Goal: Information Seeking & Learning: Learn about a topic

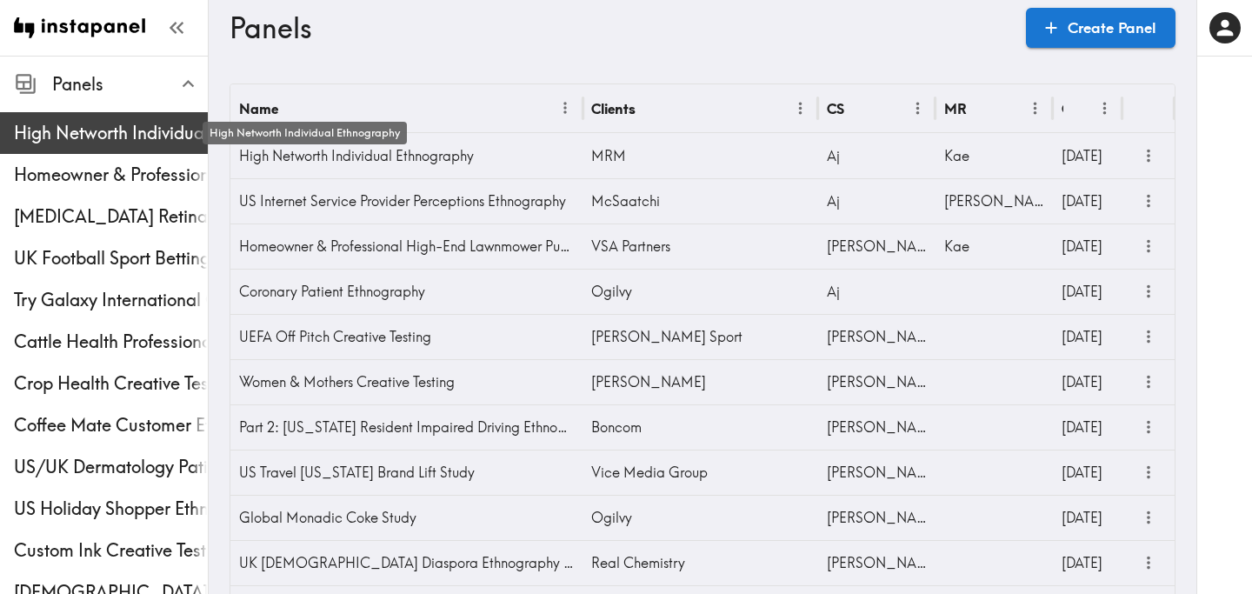
click at [128, 142] on span "High Networth Individual Ethnography" at bounding box center [111, 133] width 194 height 24
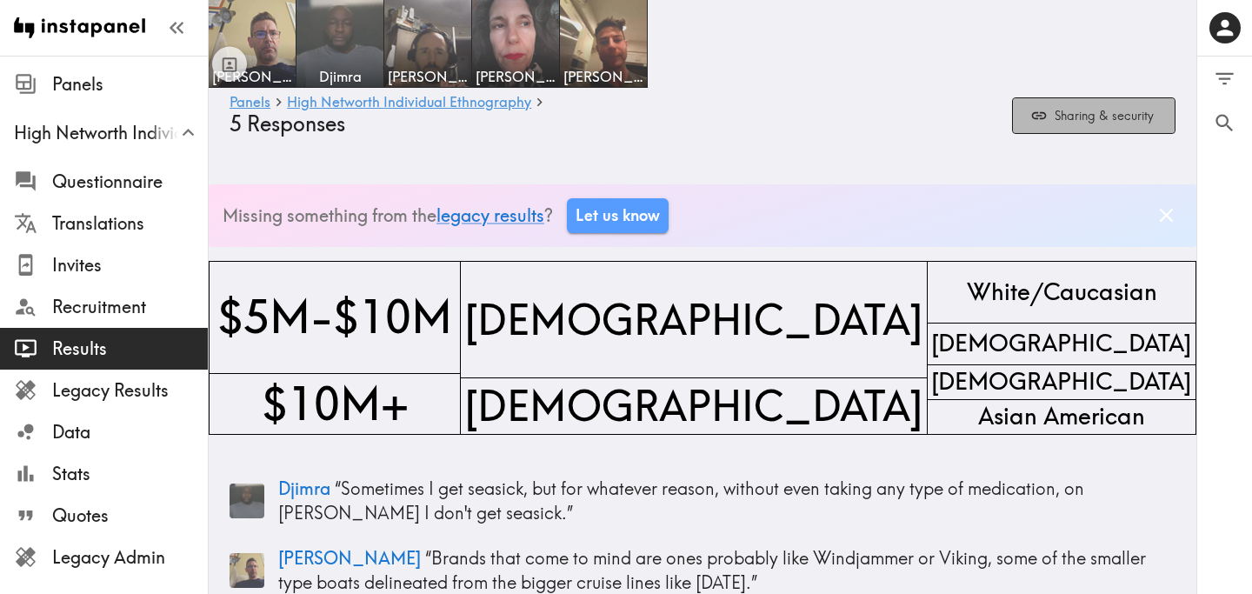
click at [1090, 116] on button "Sharing & security" at bounding box center [1093, 115] width 163 height 37
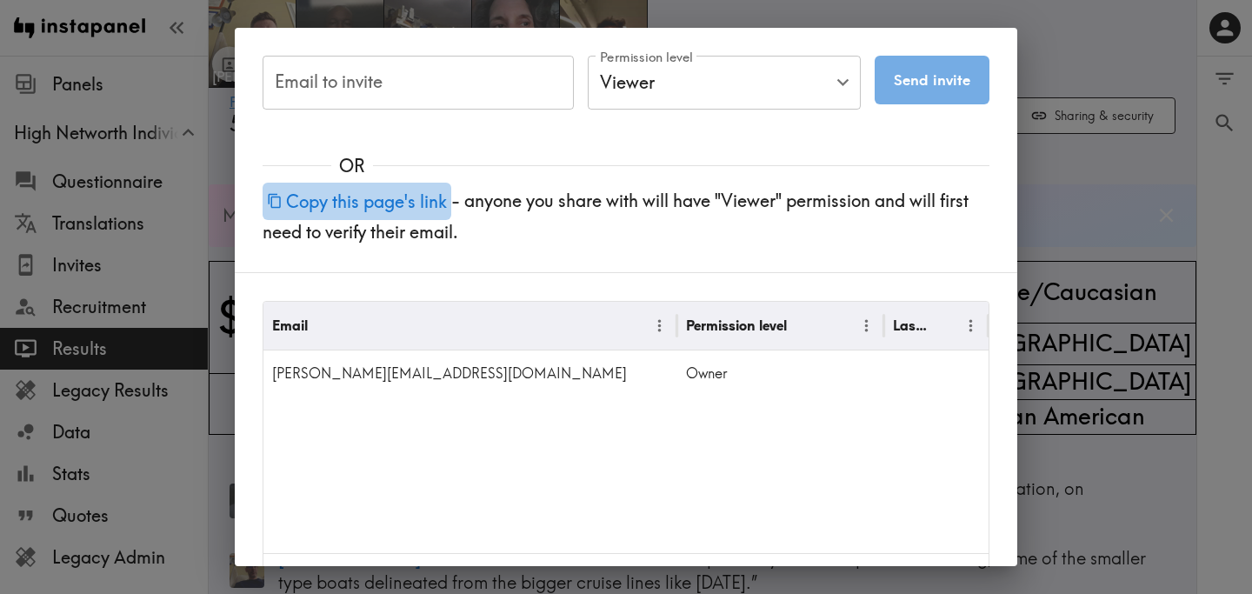
click at [377, 197] on button "Copy this page's link" at bounding box center [356, 201] width 189 height 37
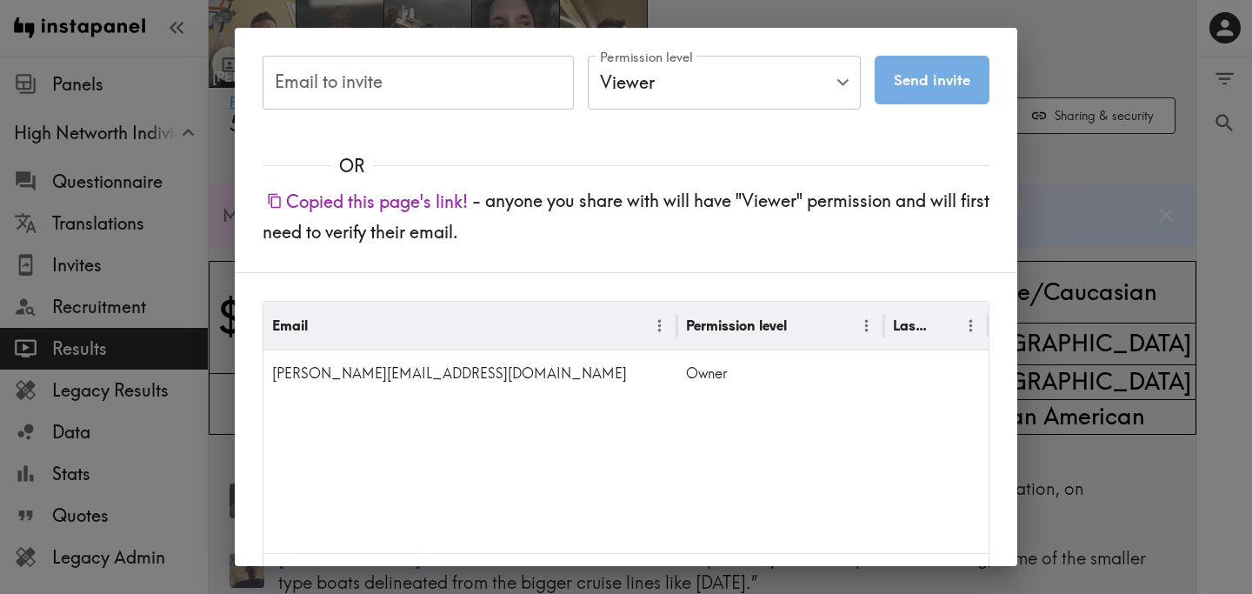
click at [1122, 160] on div "Email to invite Email to invite Permission level Viewer Viewer Permission level…" at bounding box center [626, 297] width 1252 height 594
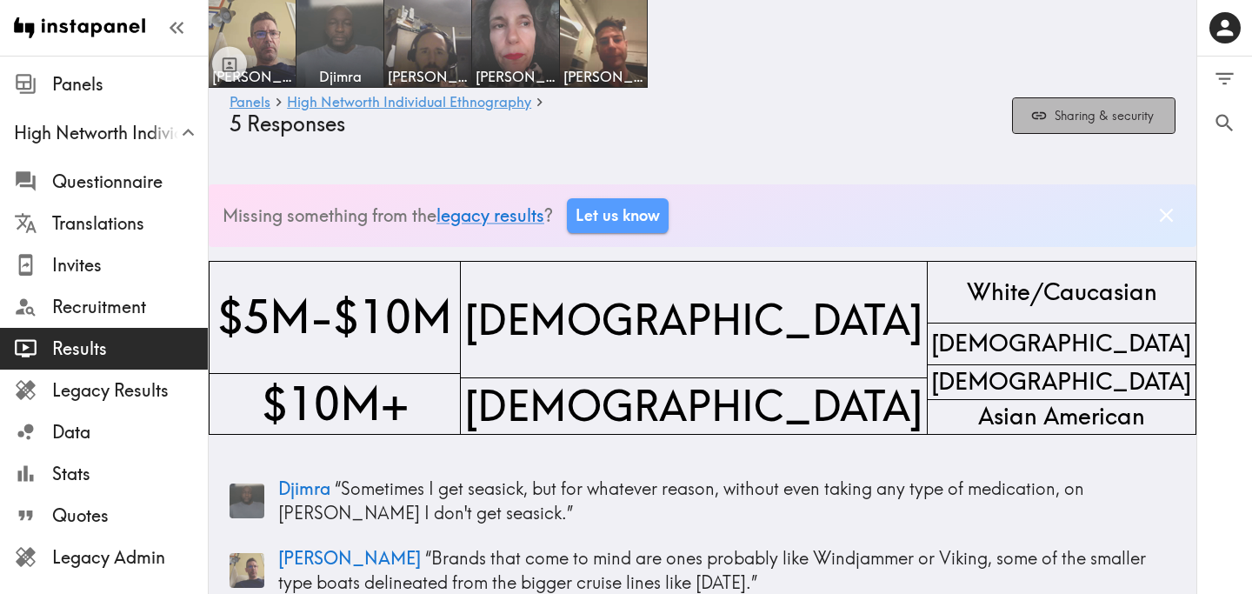
click at [1073, 130] on button "Sharing & security" at bounding box center [1093, 115] width 163 height 37
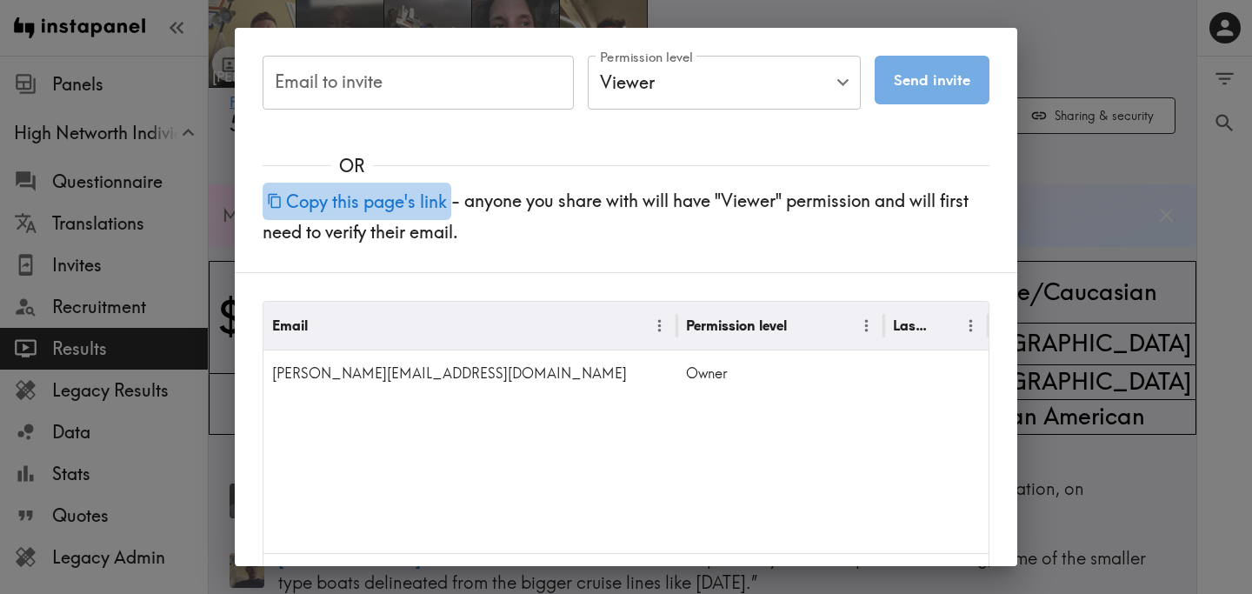
click at [373, 207] on button "Copy this page's link" at bounding box center [356, 201] width 189 height 37
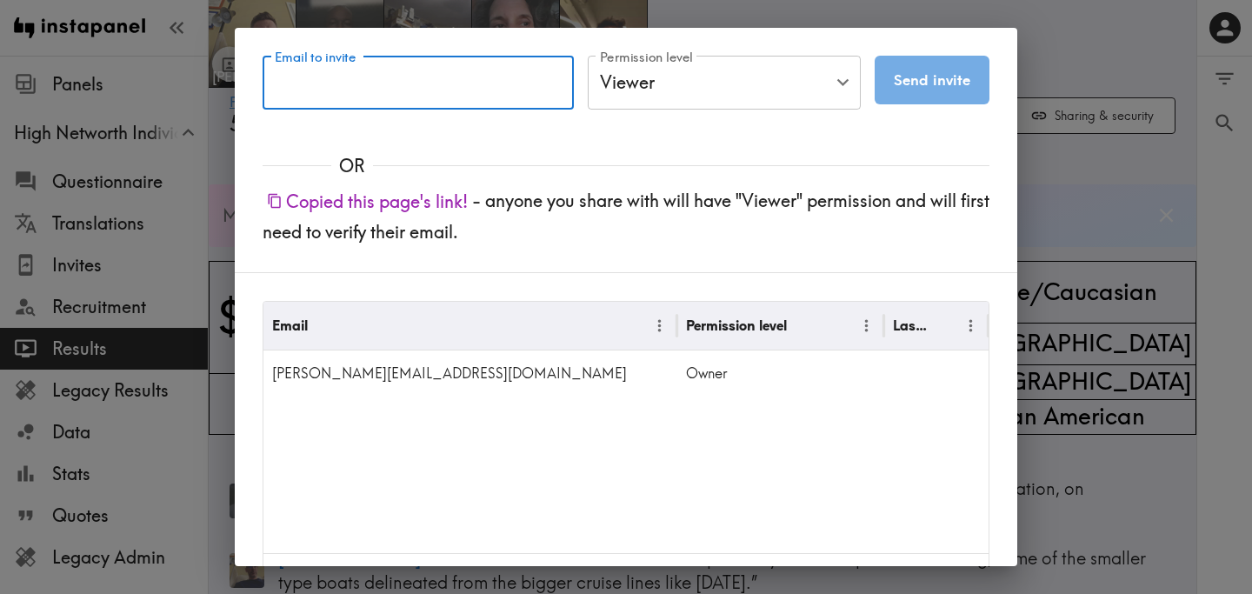
click at [437, 87] on input "Email to invite" at bounding box center [417, 83] width 311 height 54
paste input "Charlie.Hinkley@mrm.com"
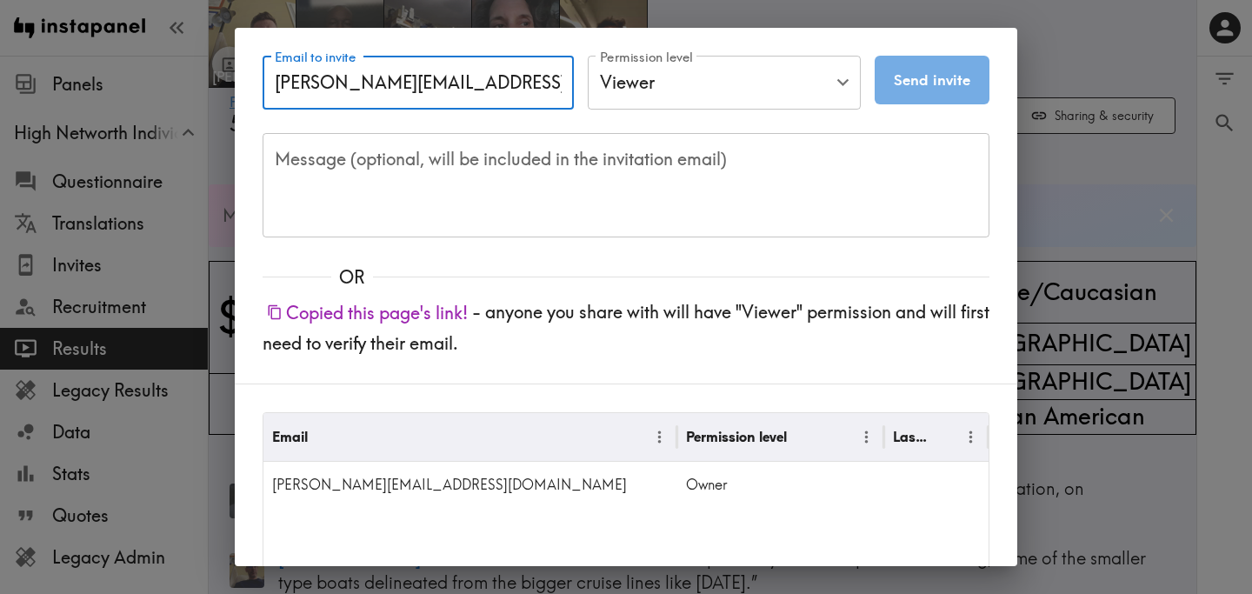
type input "Charlie.Hinkley@mrm.com"
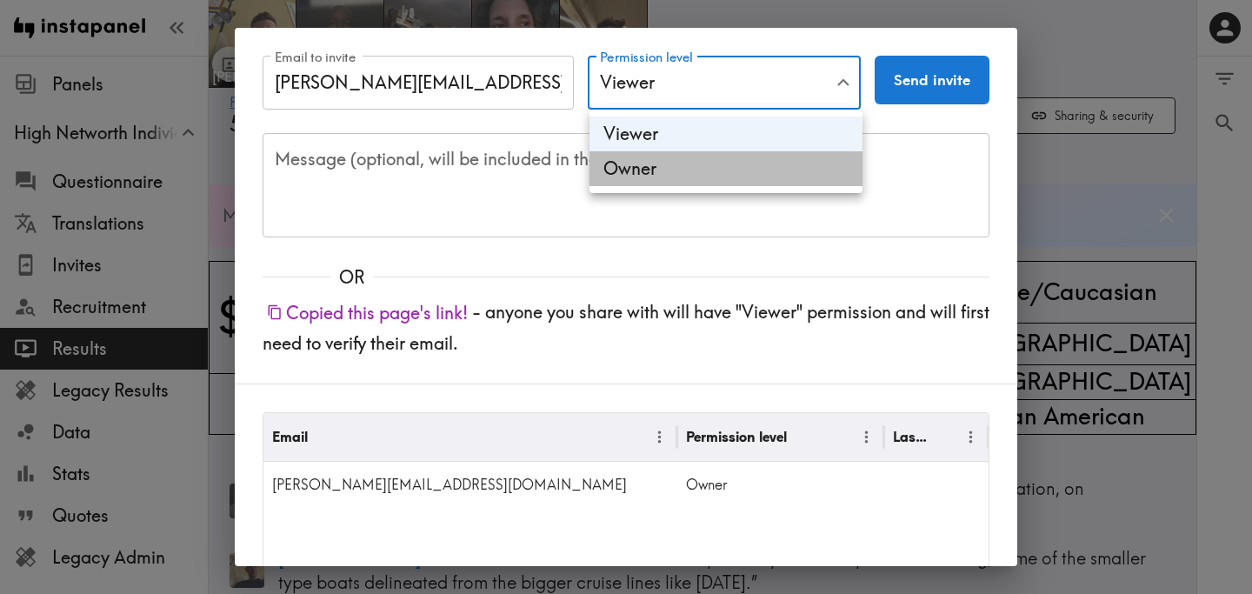
click at [700, 180] on li "Owner" at bounding box center [725, 168] width 273 height 35
type input "Owner"
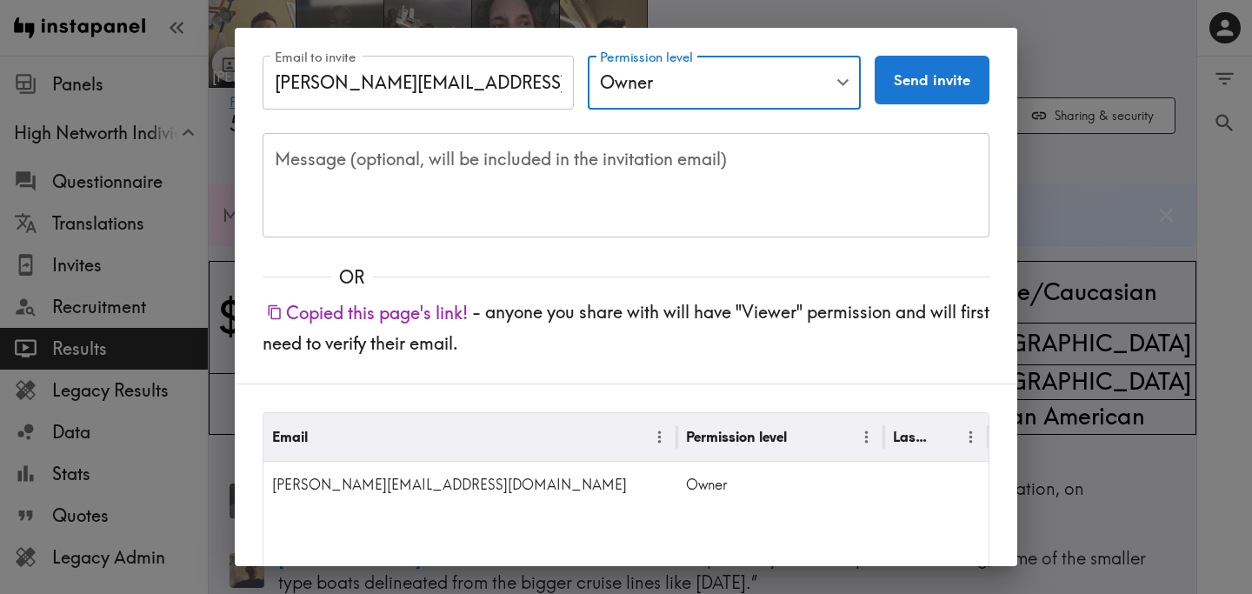
click at [949, 77] on button "Send invite" at bounding box center [931, 80] width 115 height 49
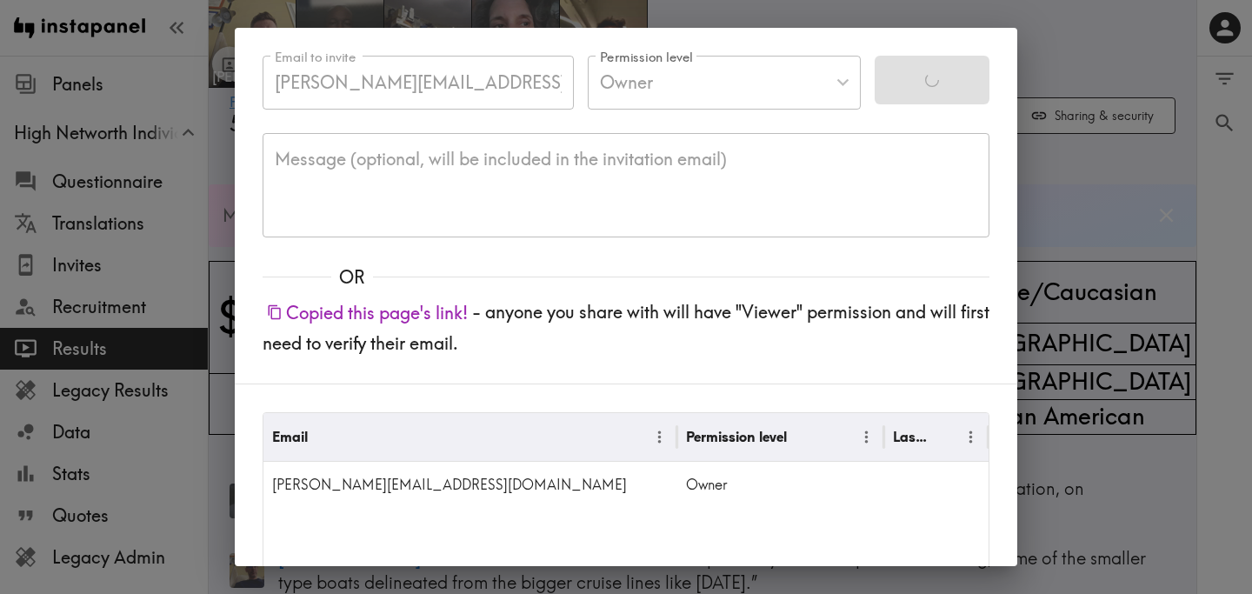
type input "Viewer"
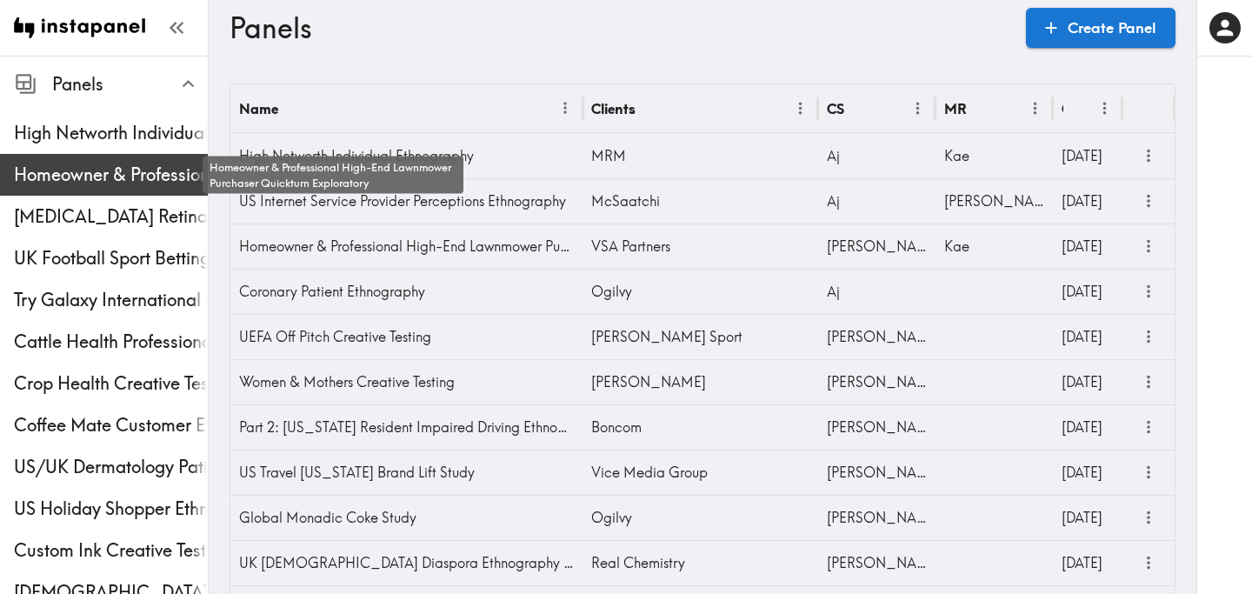
click at [70, 165] on span "Homeowner & Professional High-End Lawnmower Purchaser Quickturn Exploratory" at bounding box center [111, 175] width 194 height 24
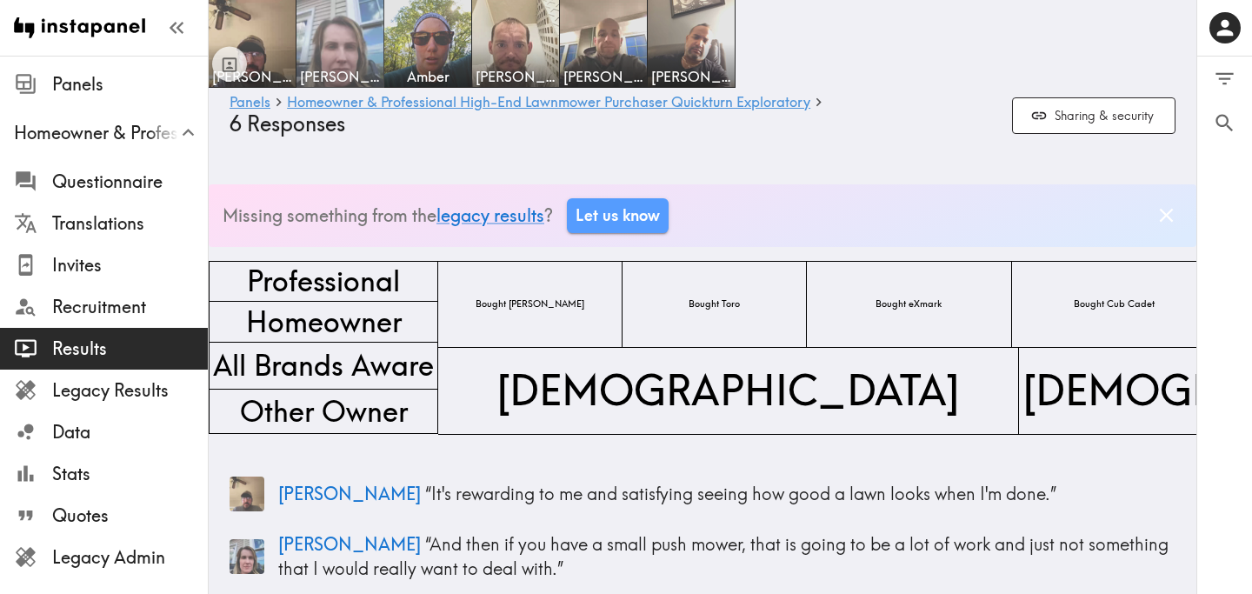
click at [354, 67] on span "[PERSON_NAME]" at bounding box center [340, 76] width 80 height 19
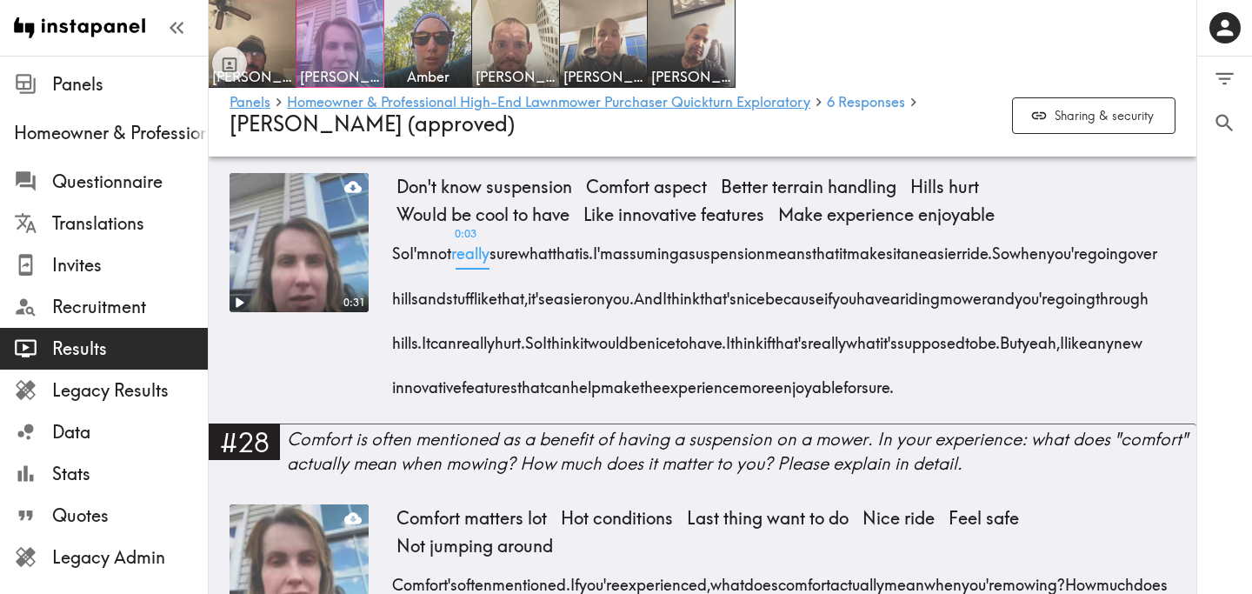
scroll to position [4229, 0]
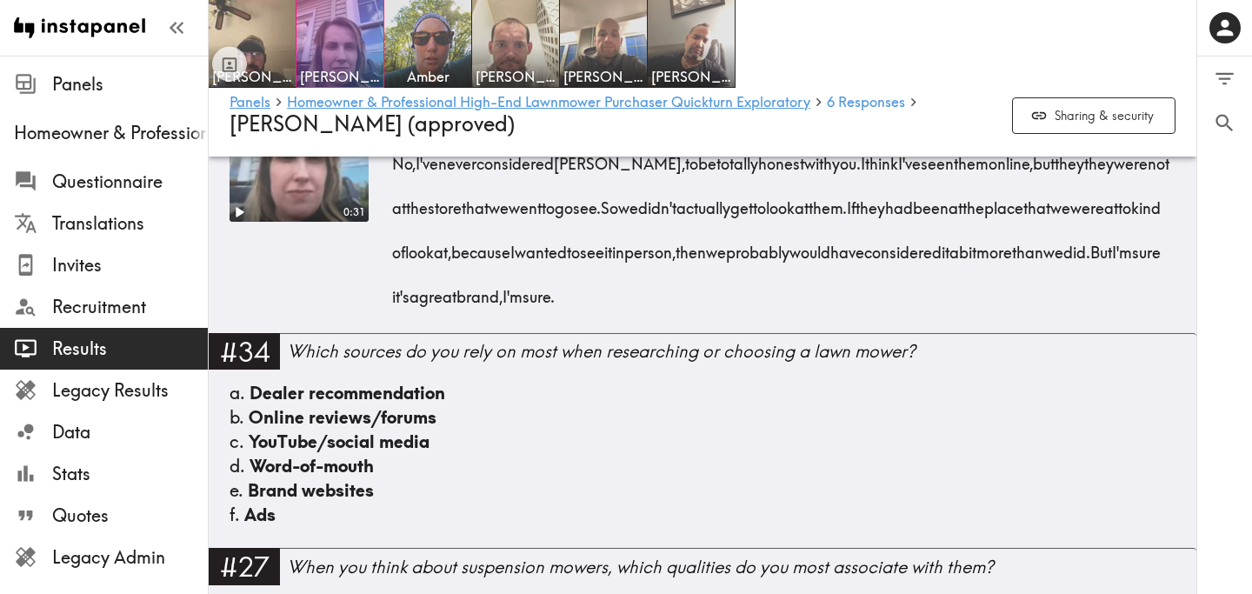
scroll to position [5819, 0]
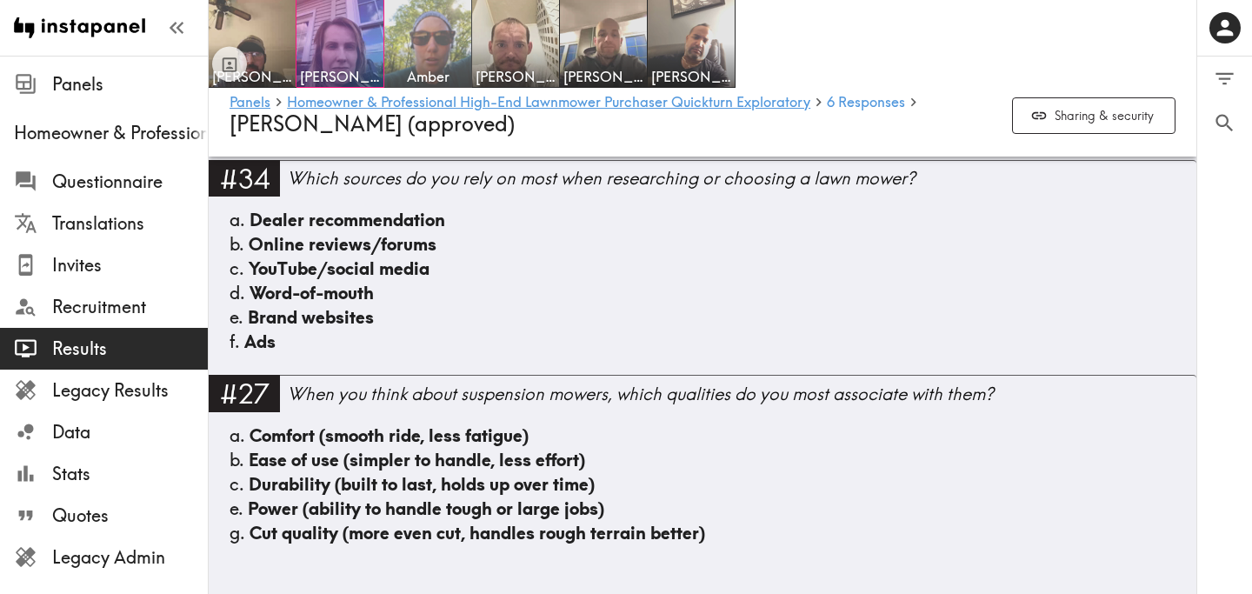
click at [405, 49] on img at bounding box center [427, 43] width 91 height 91
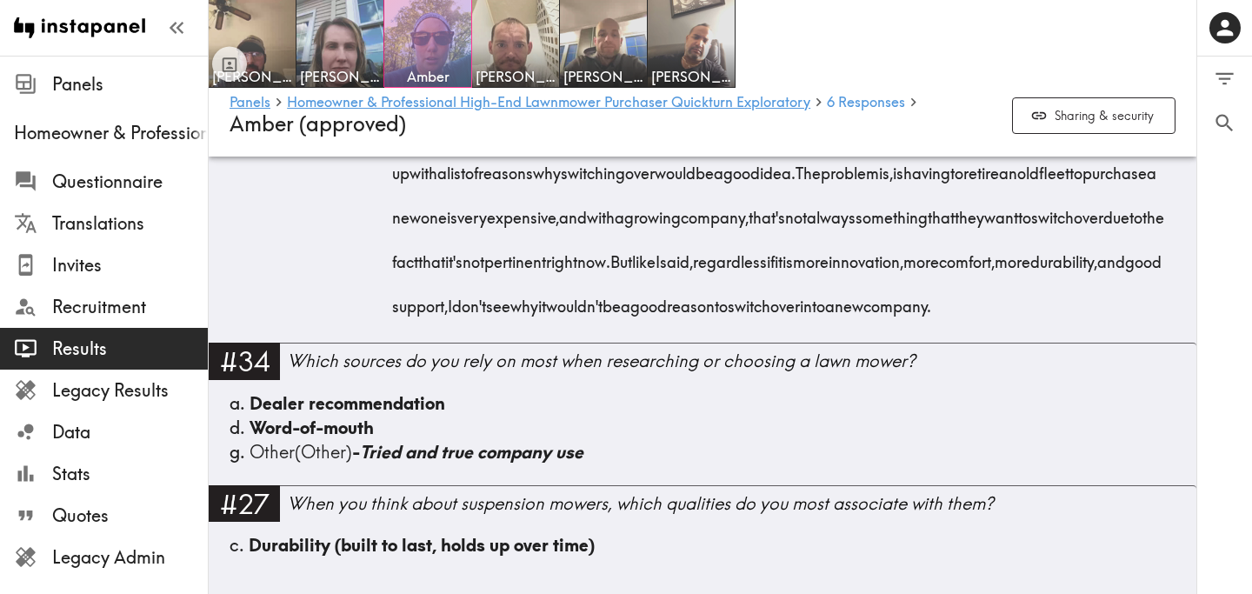
scroll to position [6518, 0]
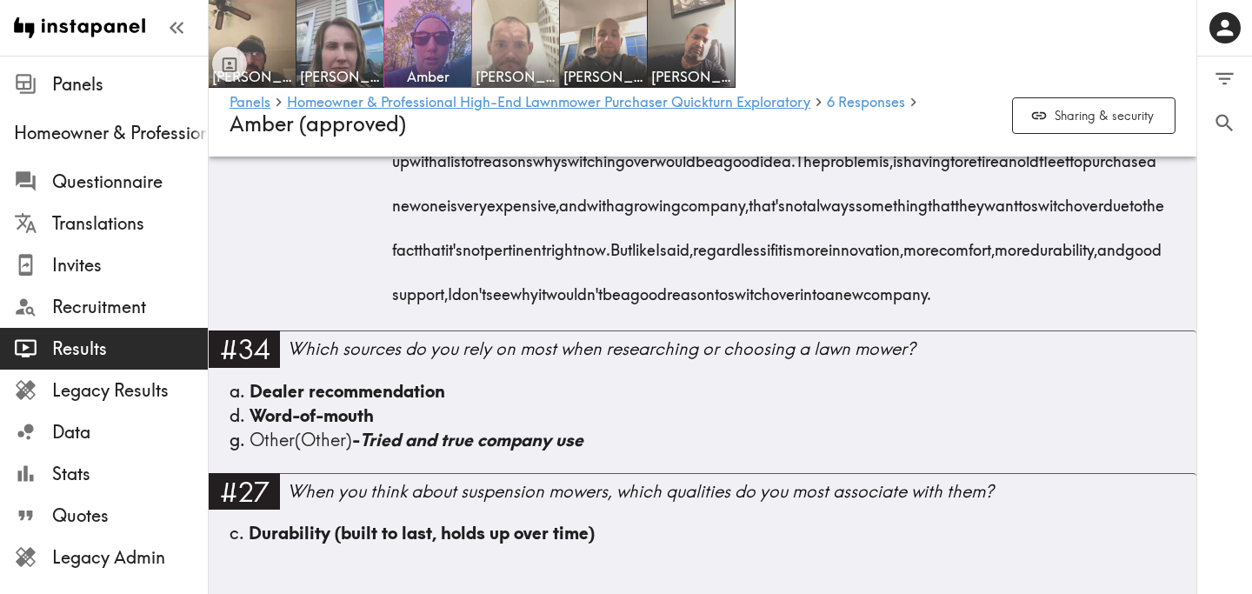
click at [508, 56] on img at bounding box center [515, 43] width 91 height 91
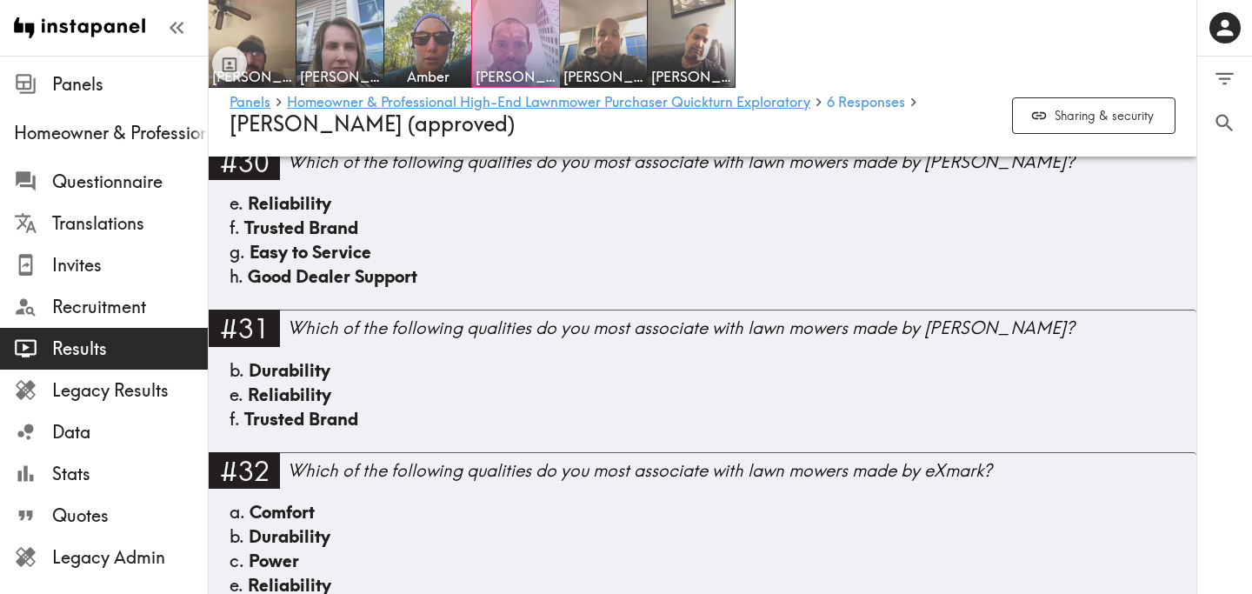
scroll to position [4848, 0]
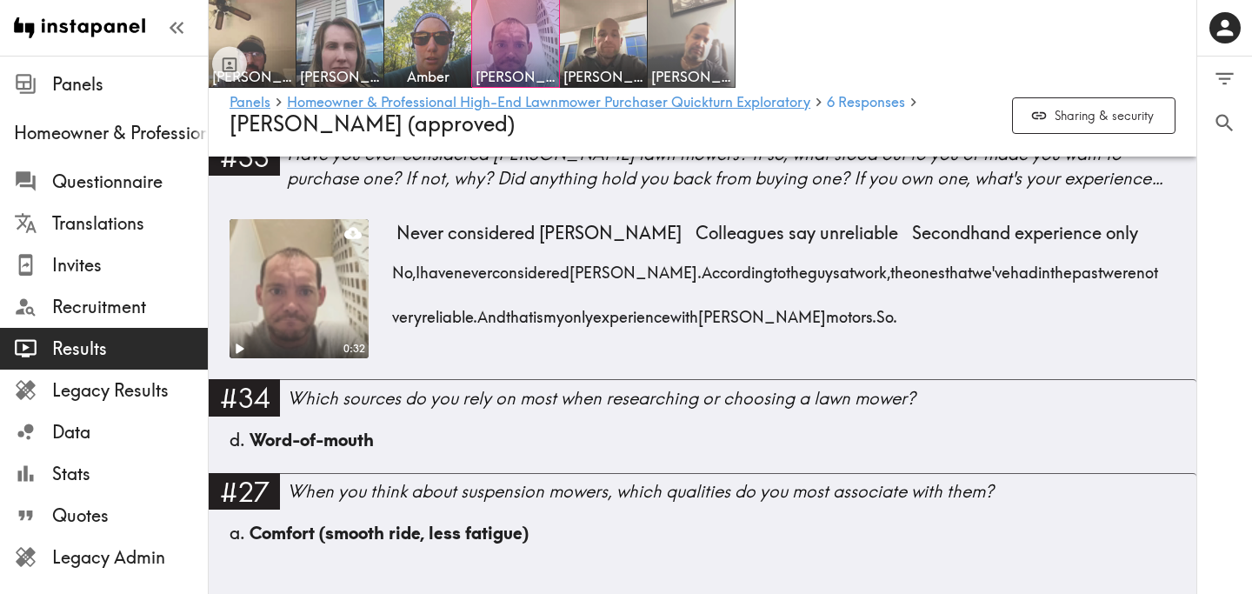
click at [708, 60] on img at bounding box center [691, 43] width 91 height 91
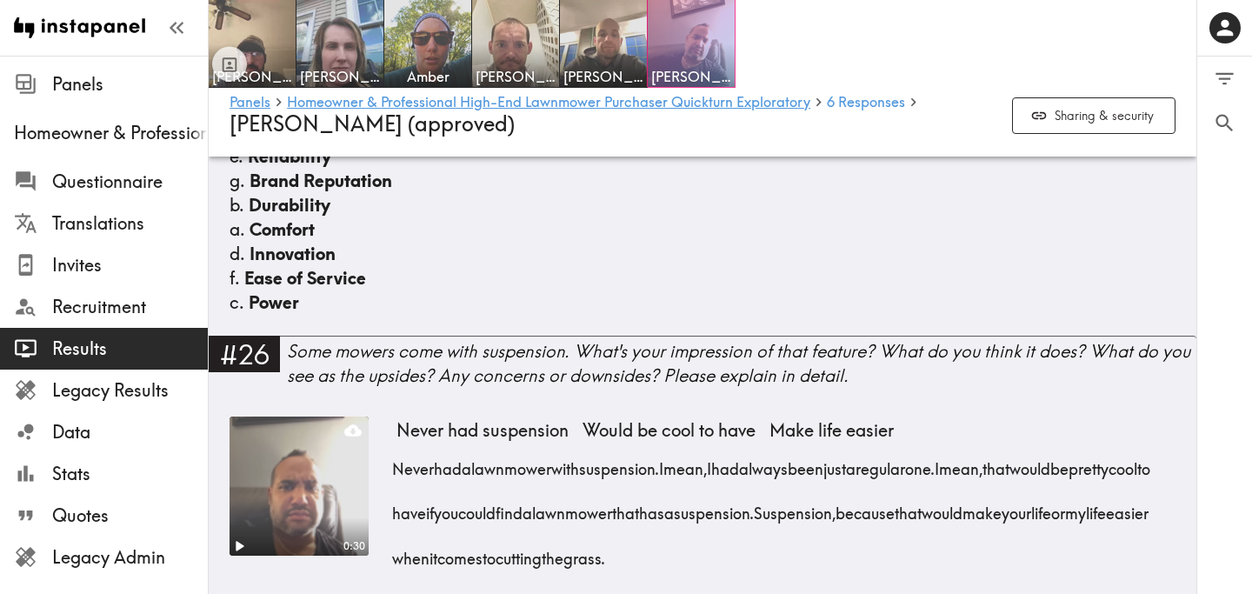
scroll to position [5076, 0]
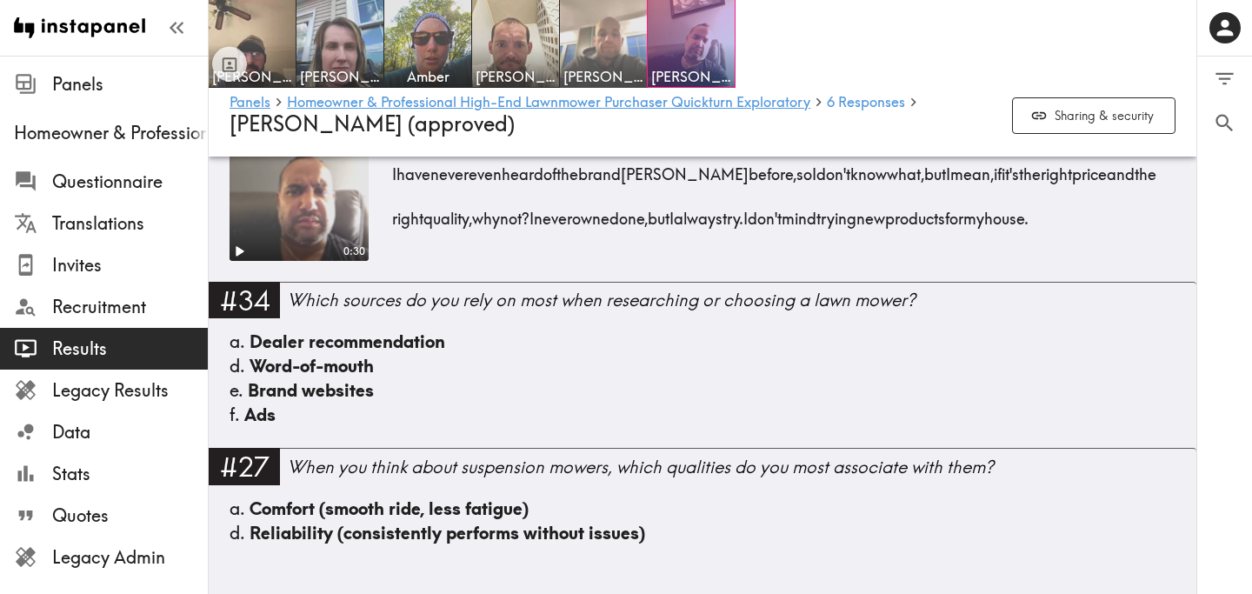
click at [608, 65] on img at bounding box center [603, 43] width 91 height 91
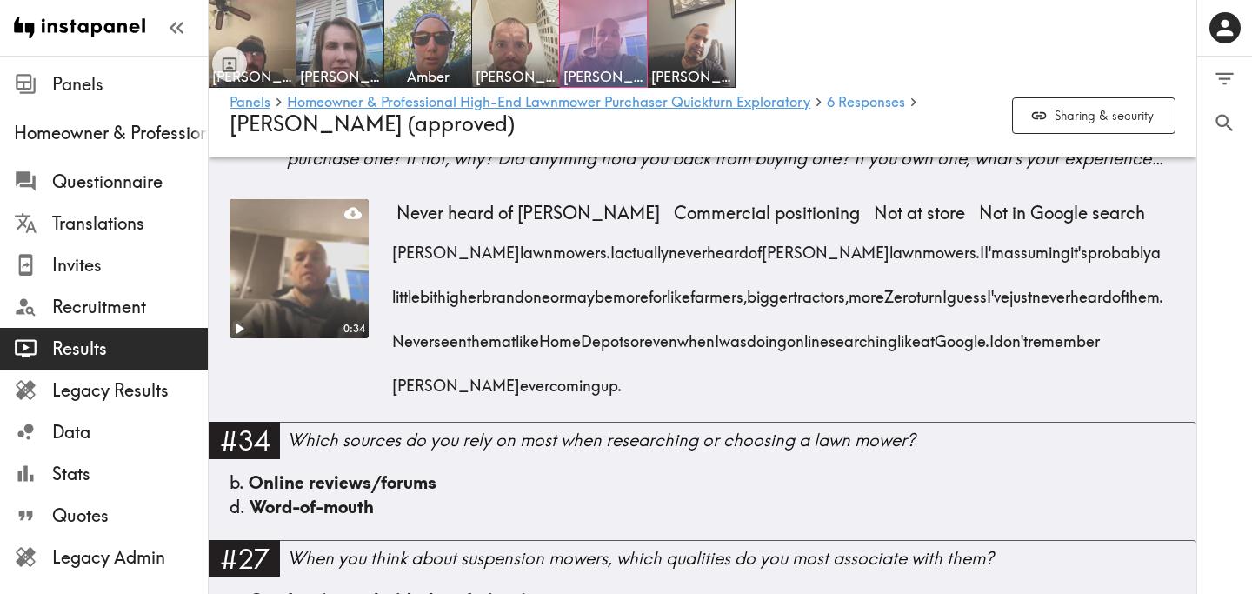
scroll to position [5263, 0]
